Goal: Task Accomplishment & Management: Manage account settings

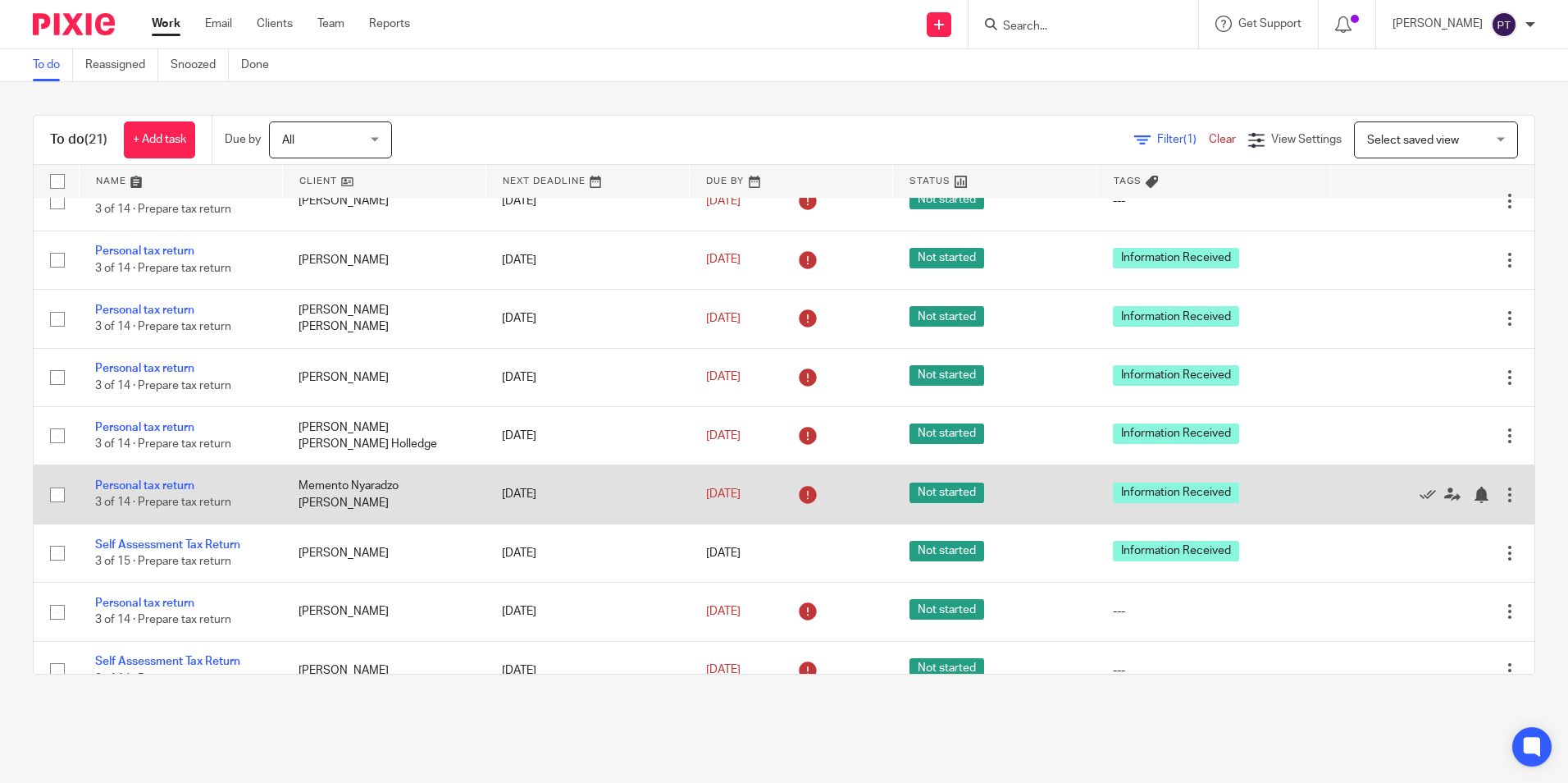
scroll to position [657, 0]
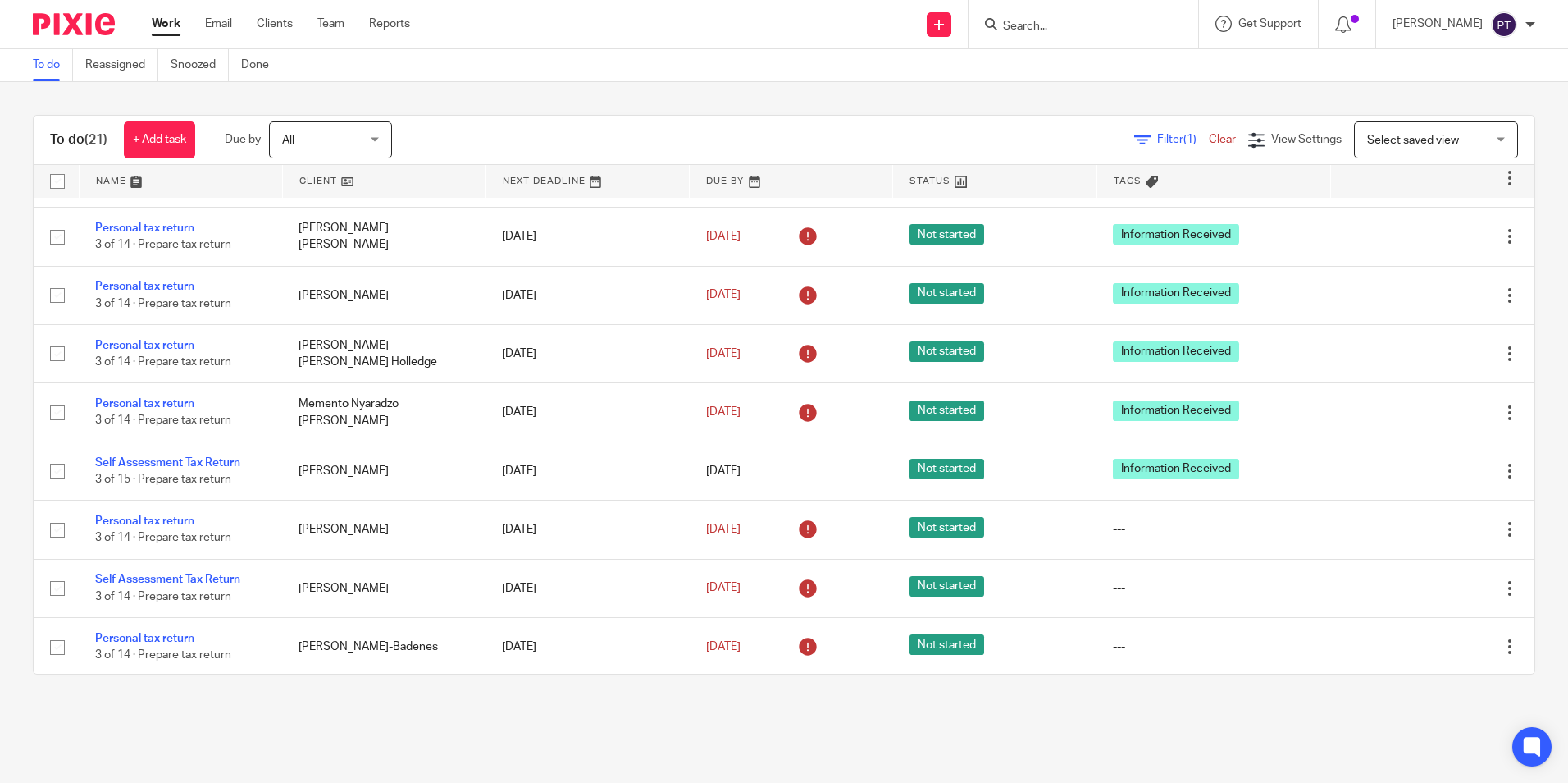
click at [1125, 30] on input "Search" at bounding box center [1075, 27] width 148 height 15
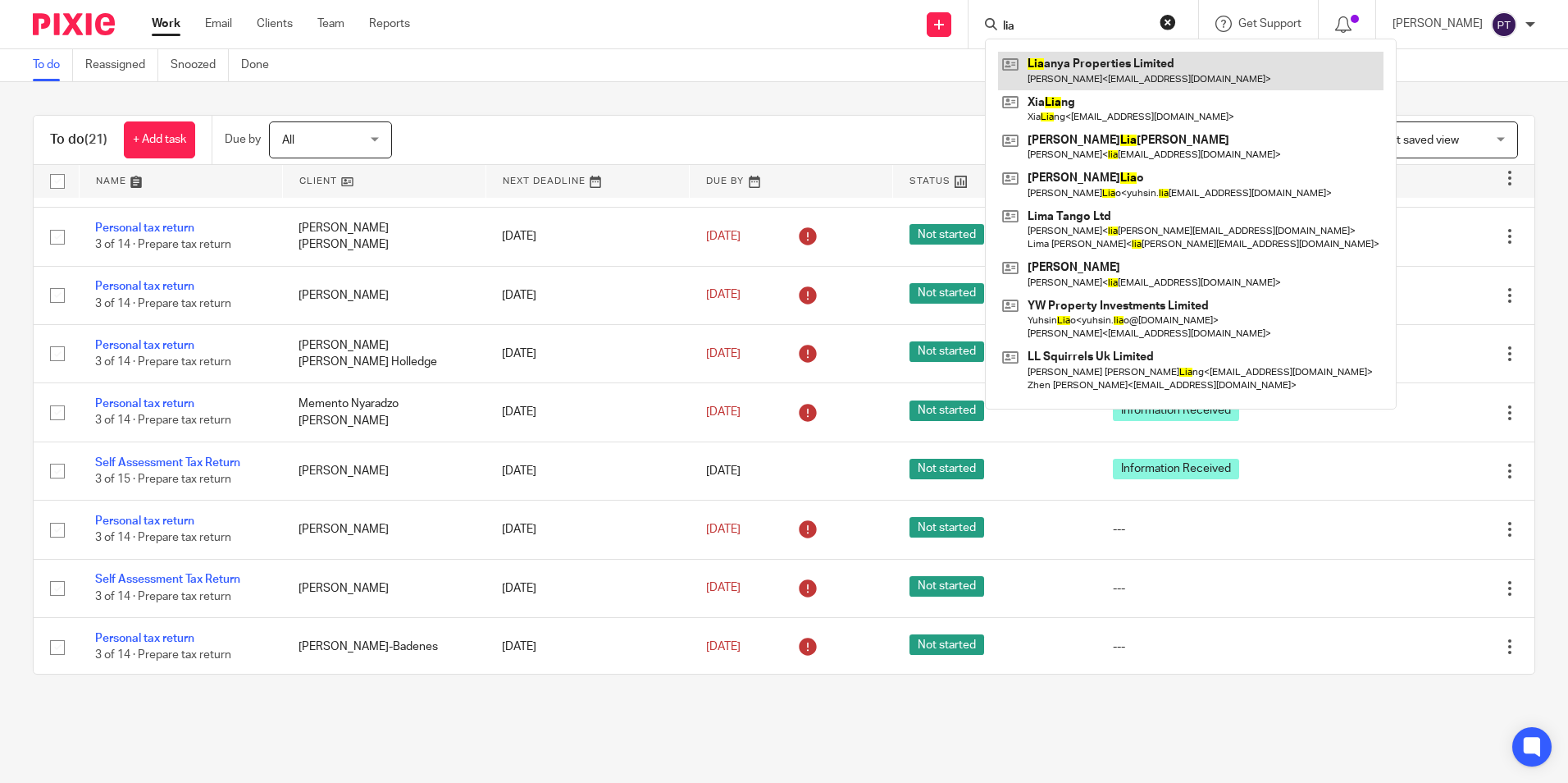
type input "lia"
click at [1076, 82] on link at bounding box center [1191, 71] width 386 height 38
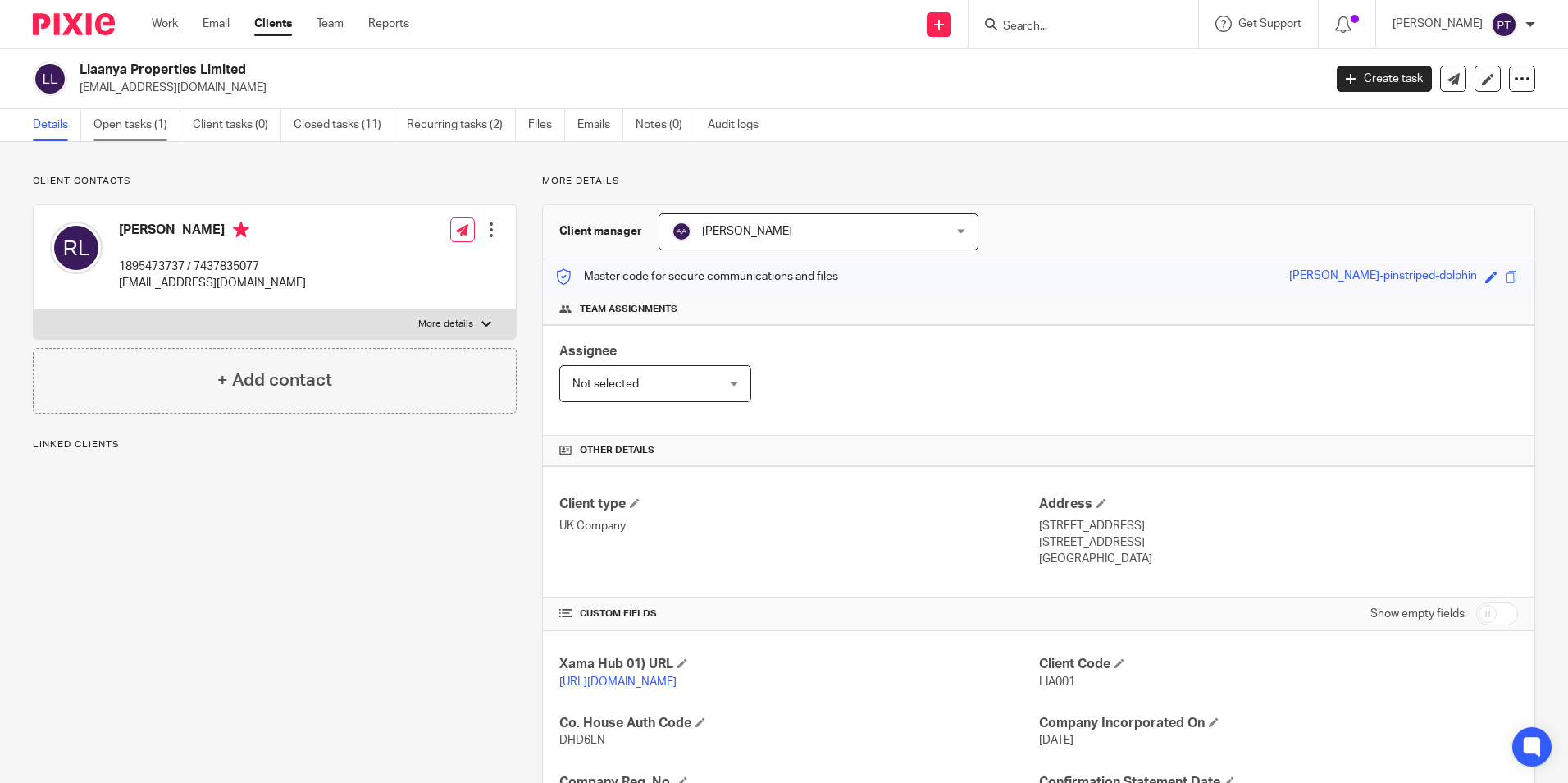
click at [121, 128] on link "Open tasks (1)" at bounding box center [137, 125] width 87 height 32
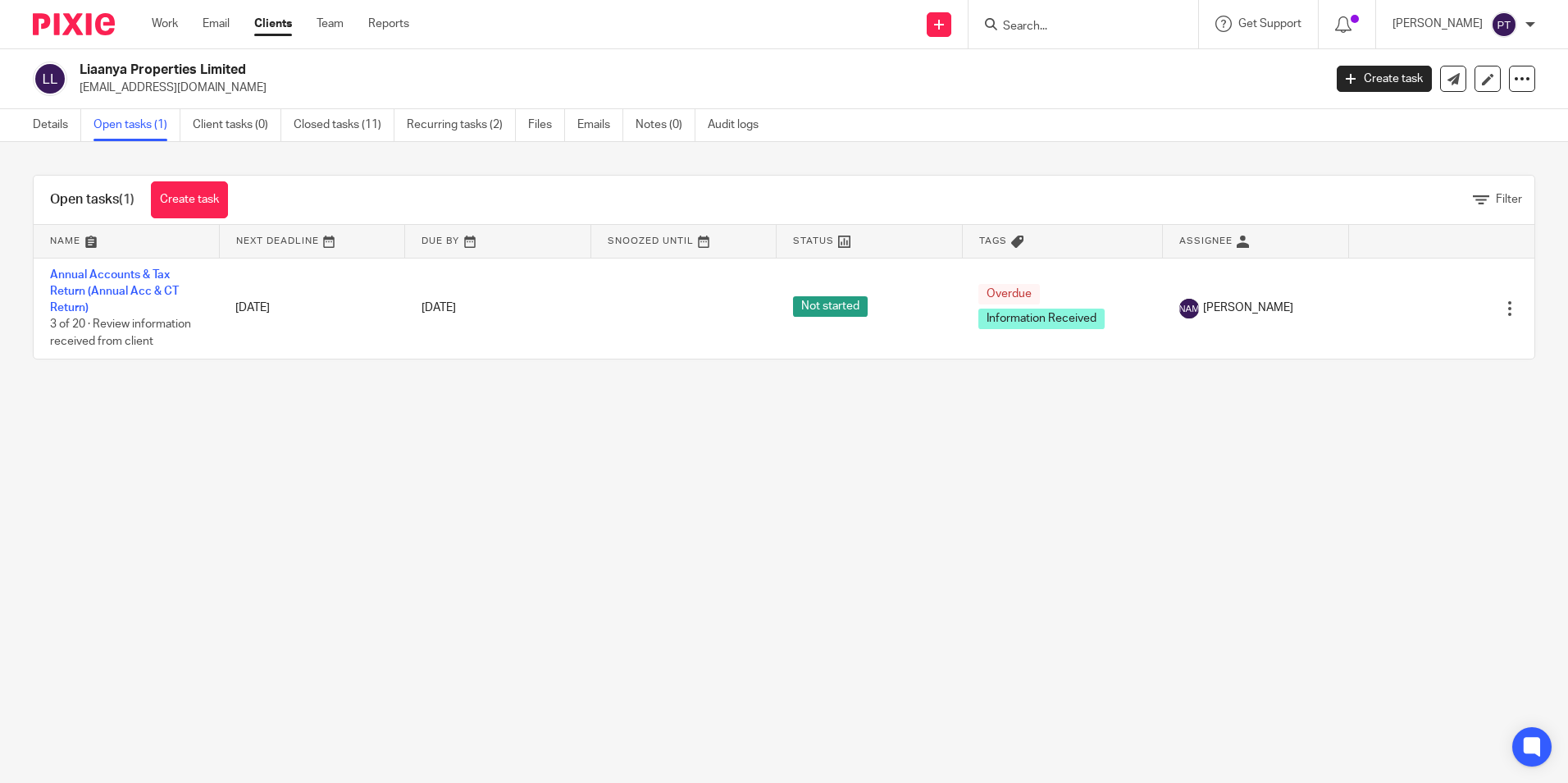
drag, startPoint x: 80, startPoint y: 72, endPoint x: 278, endPoint y: 75, distance: 198.0
click at [278, 75] on h2 "Liaanya Properties Limited" at bounding box center [573, 70] width 985 height 17
copy h2 "Liaanya Properties Limited"
click at [632, 84] on p "rasitha@mac.com" at bounding box center [696, 88] width 1232 height 16
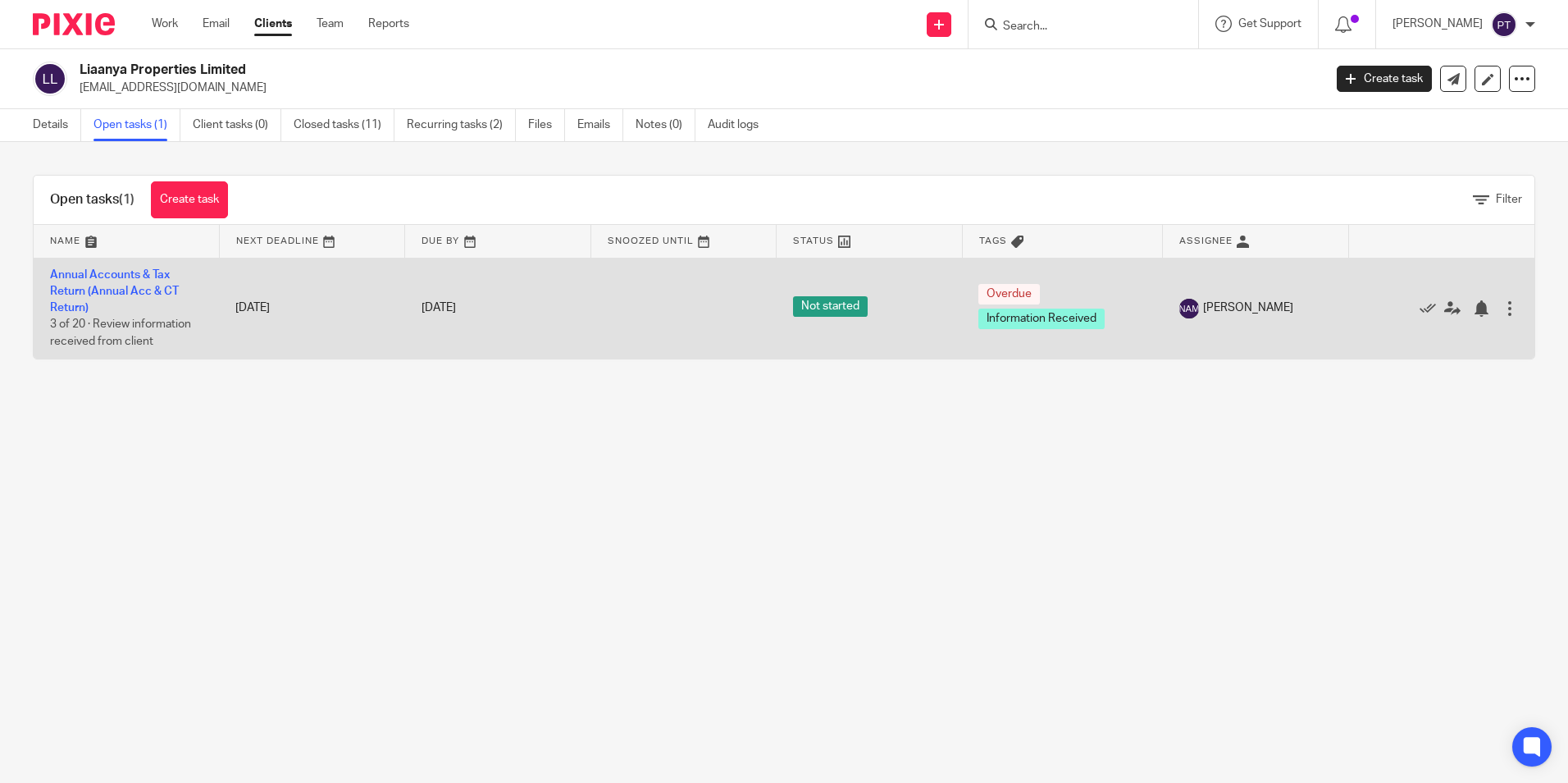
click at [96, 281] on td "Annual Accounts & Tax Return (Annual Acc & CT Return) 3 of 20 · Review informat…" at bounding box center [126, 308] width 185 height 101
click at [137, 280] on link "Annual Accounts & Tax Return (Annual Acc & CT Return)" at bounding box center [114, 291] width 129 height 45
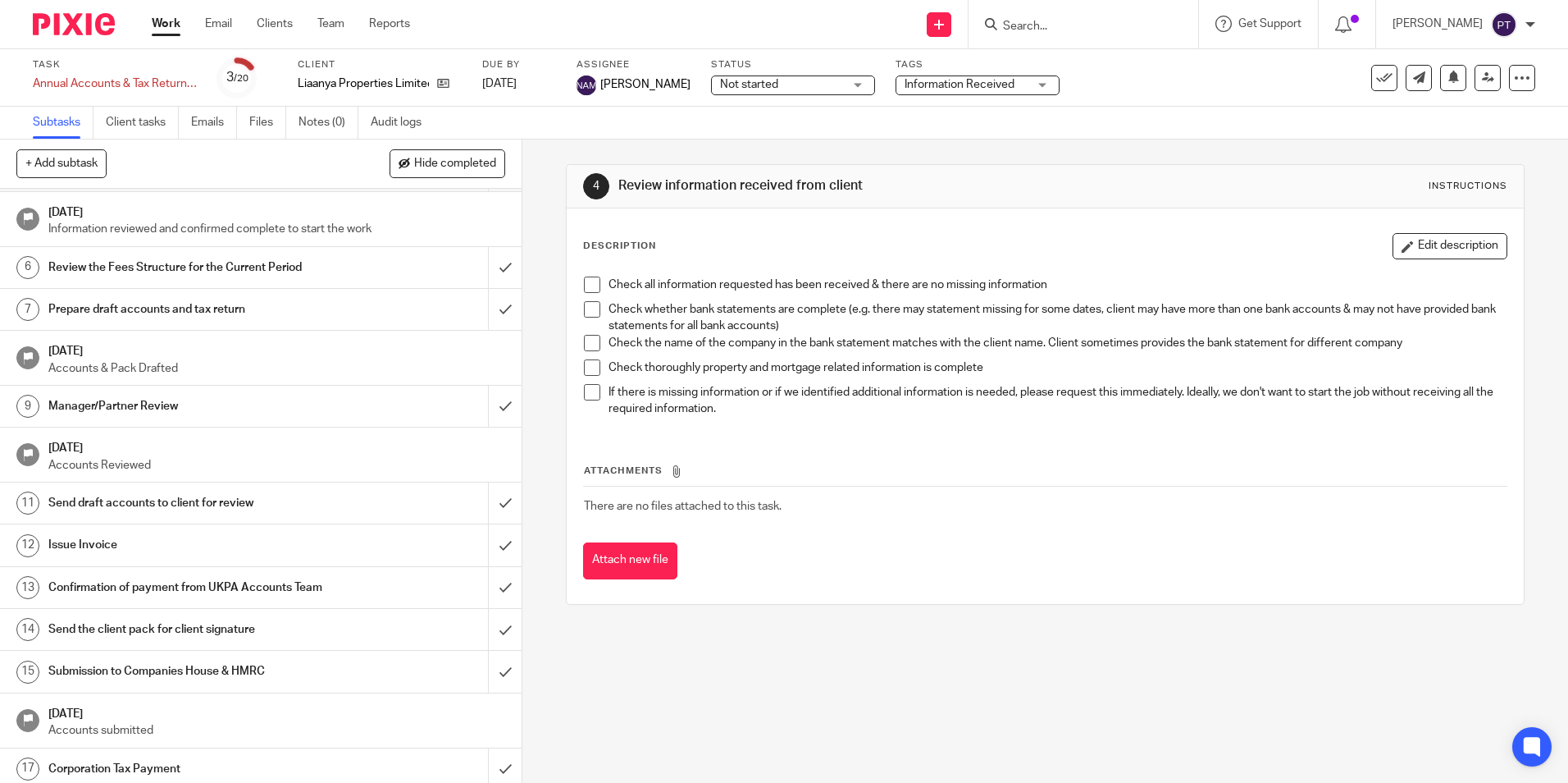
scroll to position [328, 0]
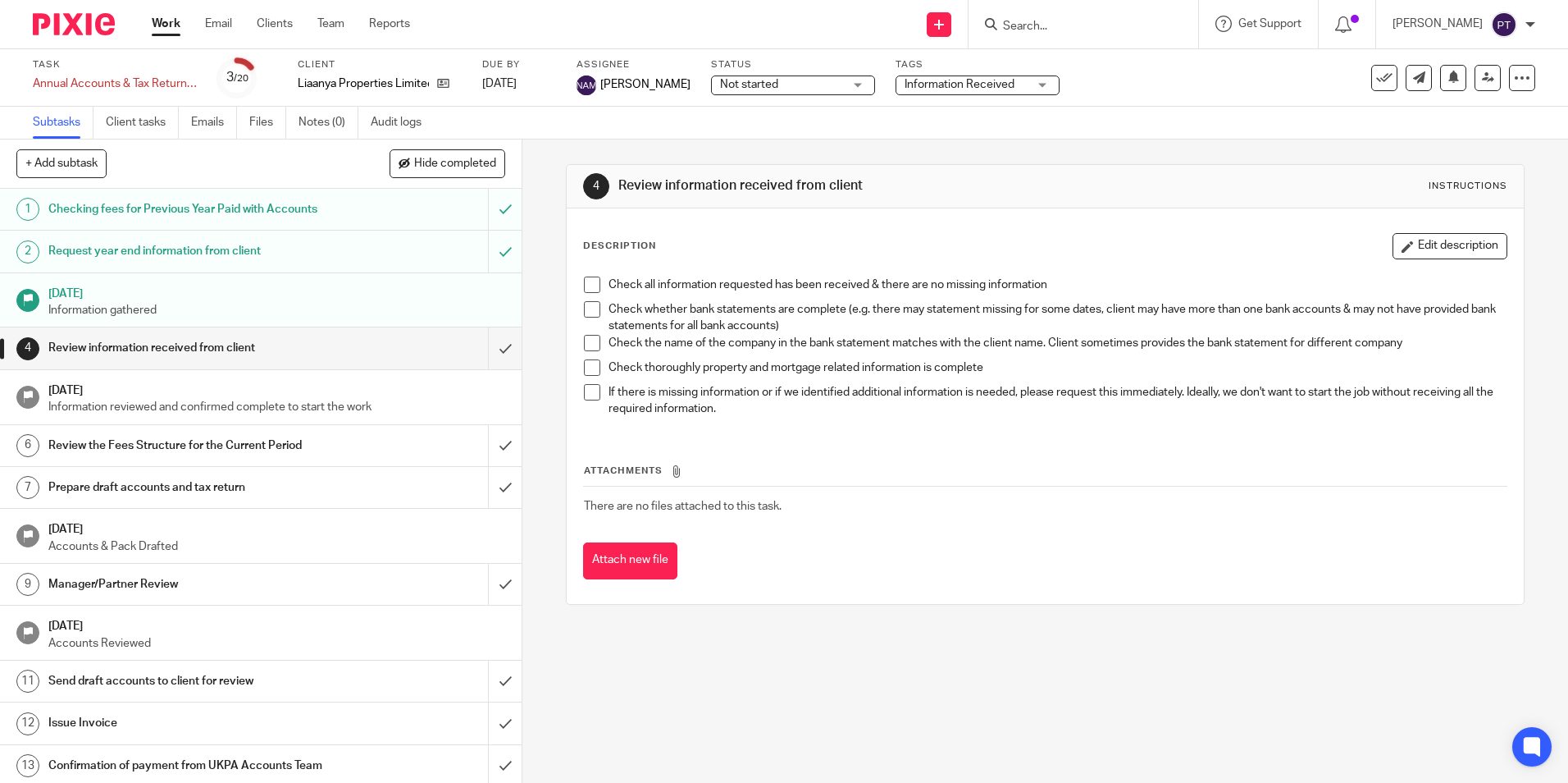
click at [69, 9] on div at bounding box center [67, 24] width 135 height 48
click at [90, 34] on img at bounding box center [74, 24] width 82 height 22
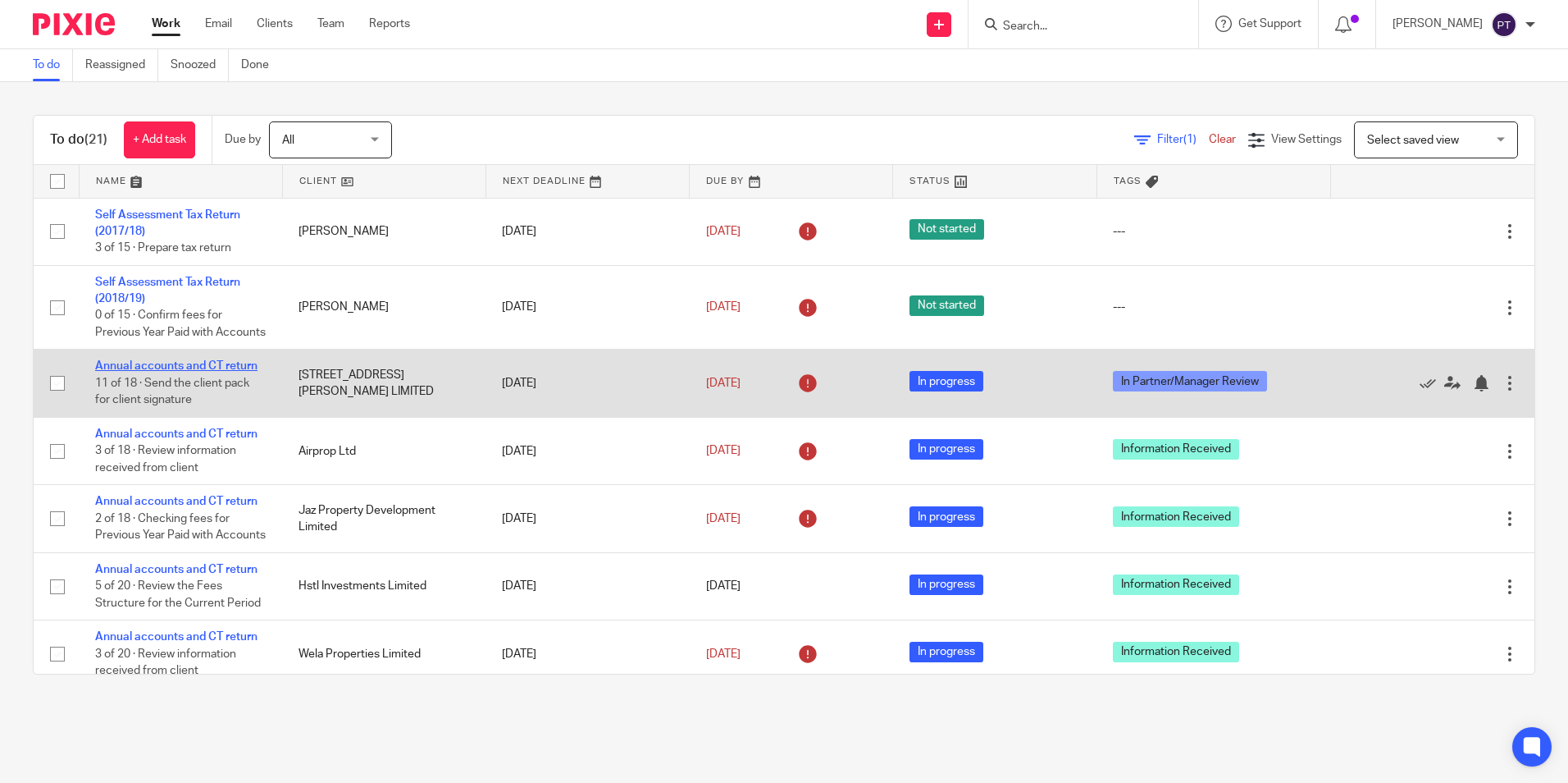
click at [221, 372] on link "Annual accounts and CT return" at bounding box center [176, 365] width 162 height 11
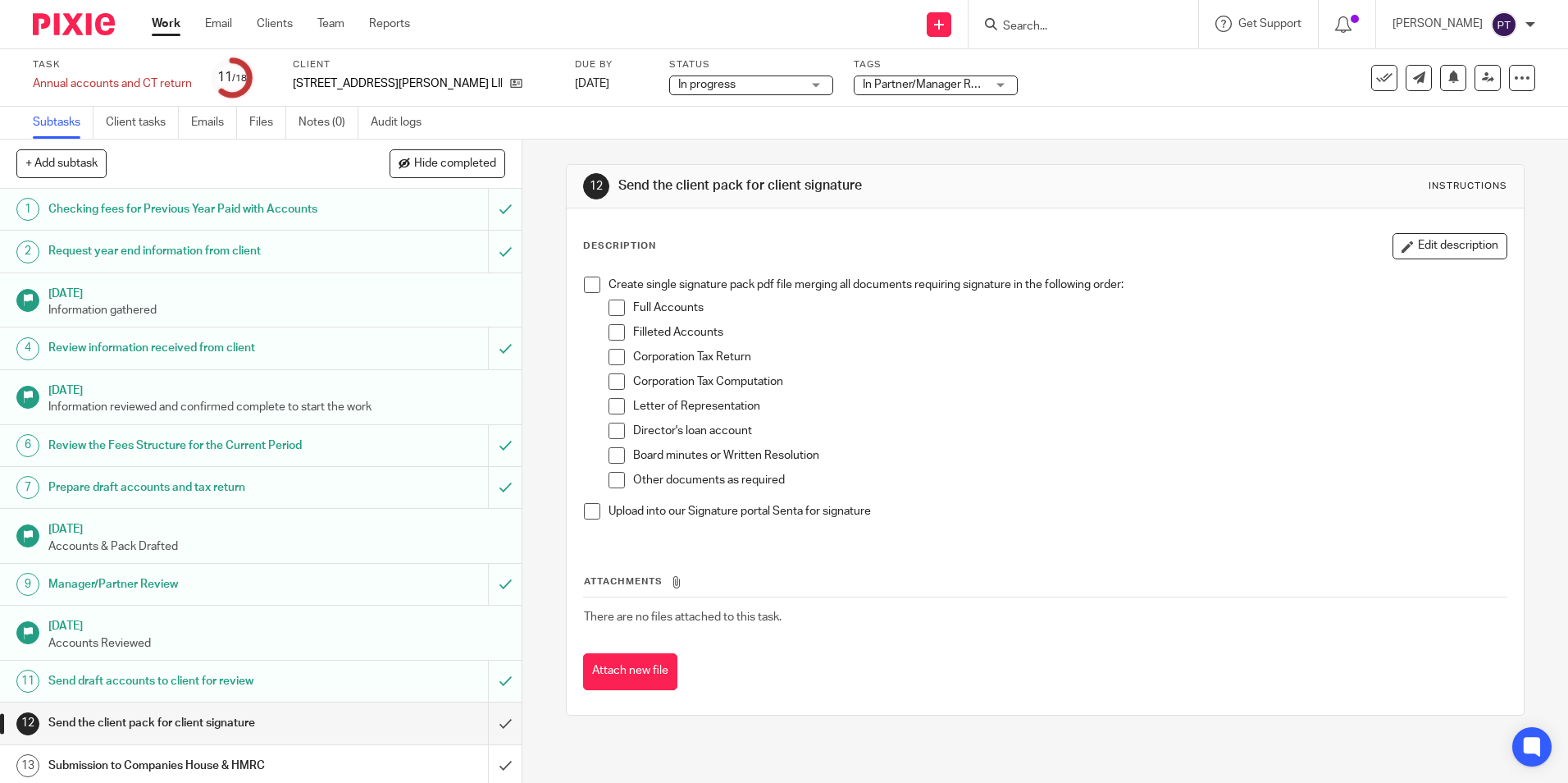
scroll to position [164, 0]
